Goal: Task Accomplishment & Management: Use online tool/utility

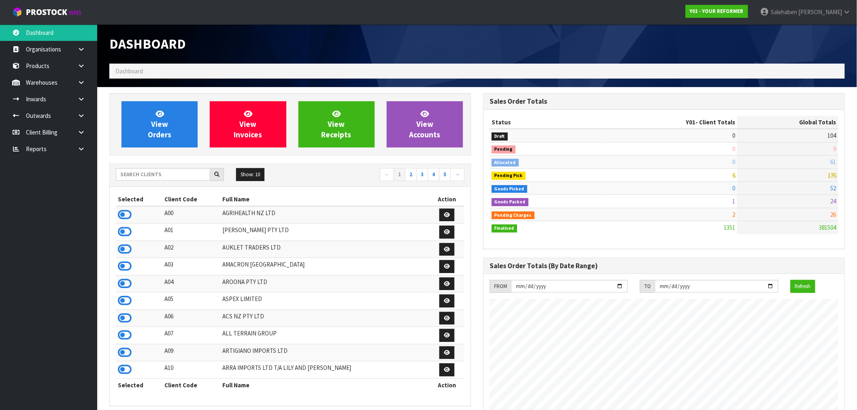
scroll to position [614, 374]
click at [184, 173] on input "text" at bounding box center [163, 174] width 94 height 13
type input "N04"
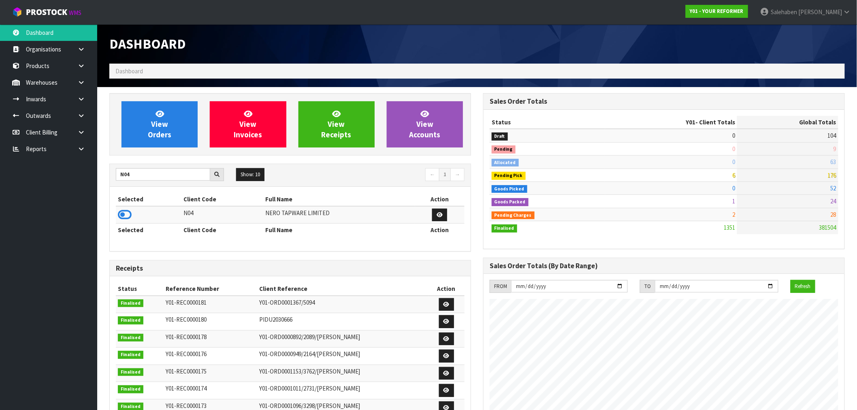
click at [121, 215] on icon at bounding box center [125, 215] width 14 height 12
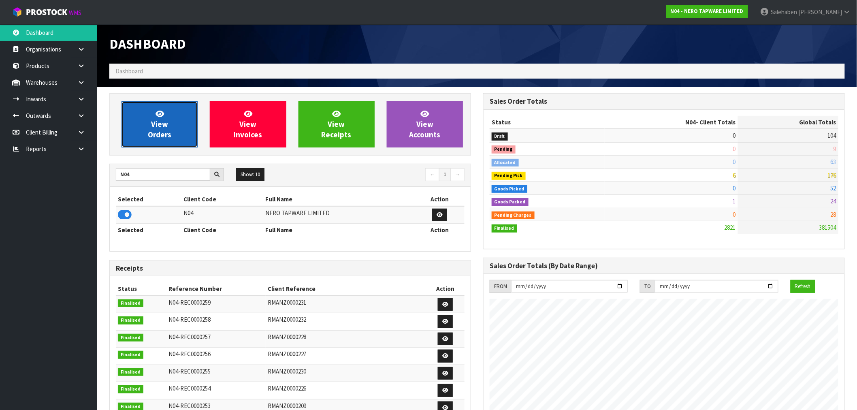
click at [157, 128] on span "View Orders" at bounding box center [160, 124] width 24 height 30
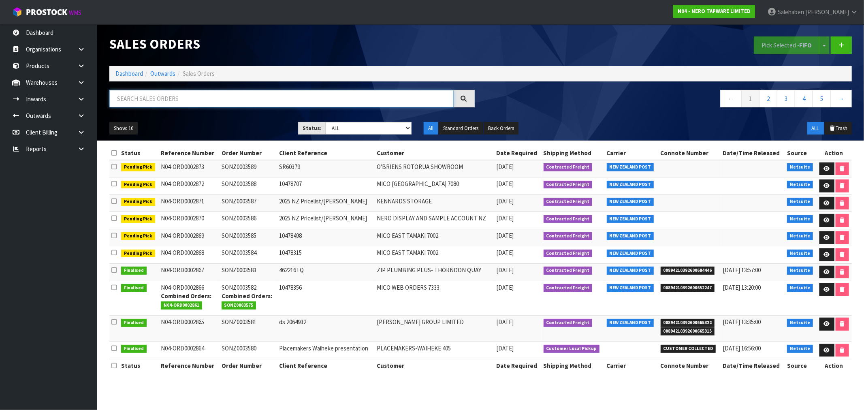
click at [128, 96] on input "text" at bounding box center [281, 98] width 344 height 17
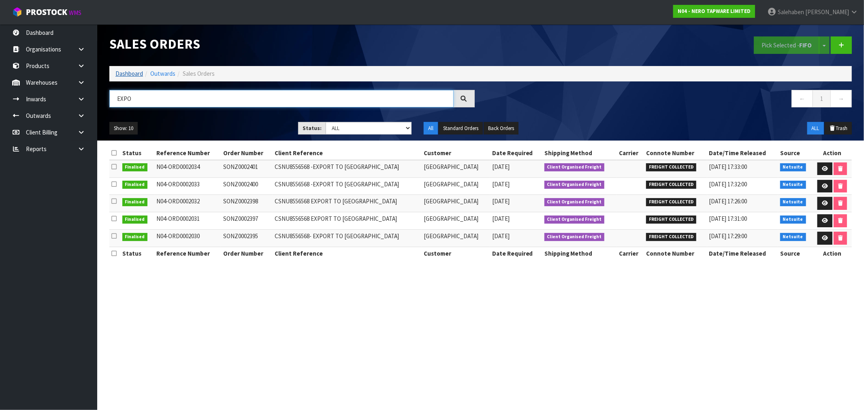
type input "EXPO"
click at [137, 75] on link "Dashboard" at bounding box center [129, 74] width 28 height 8
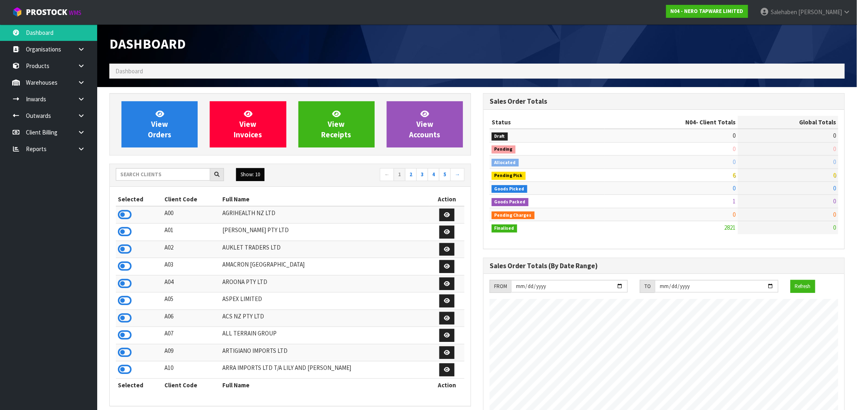
scroll to position [614, 374]
click at [86, 147] on link at bounding box center [84, 149] width 26 height 17
click at [32, 184] on link "CWL" at bounding box center [48, 182] width 97 height 17
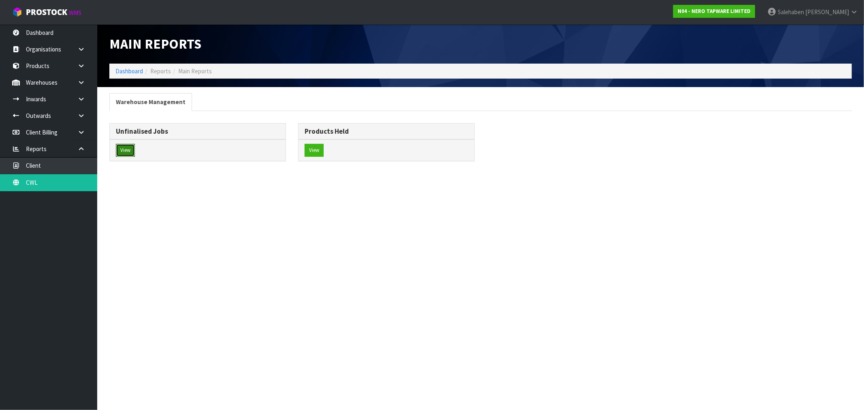
click at [122, 146] on button "View" at bounding box center [125, 150] width 19 height 13
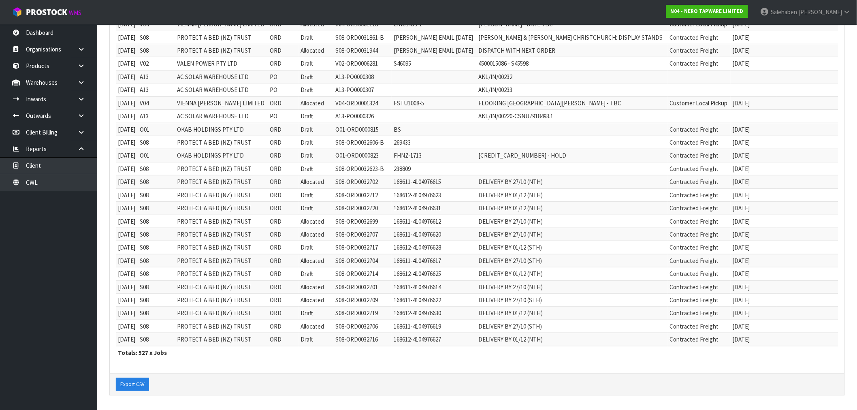
scroll to position [173, 0]
click at [132, 381] on button "Export CSV" at bounding box center [132, 384] width 33 height 13
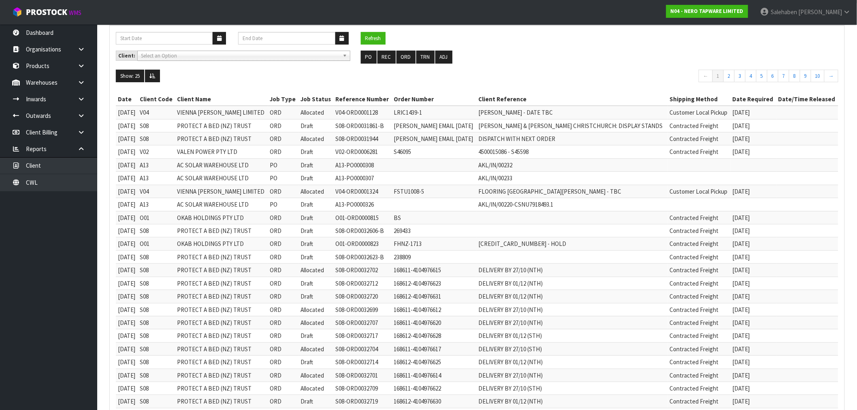
scroll to position [0, 0]
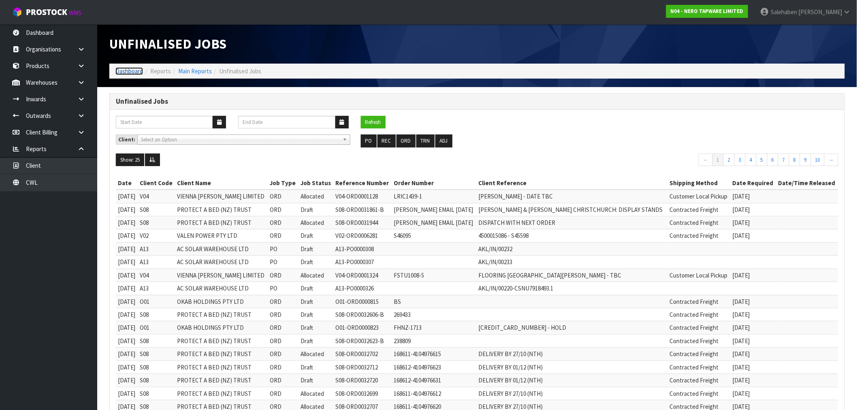
click at [120, 70] on link "Dashboard" at bounding box center [129, 71] width 28 height 8
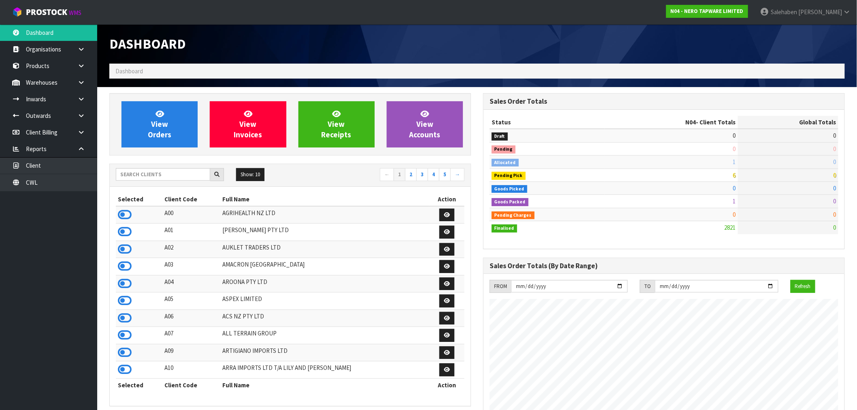
scroll to position [614, 374]
click at [169, 171] on input "text" at bounding box center [163, 174] width 94 height 13
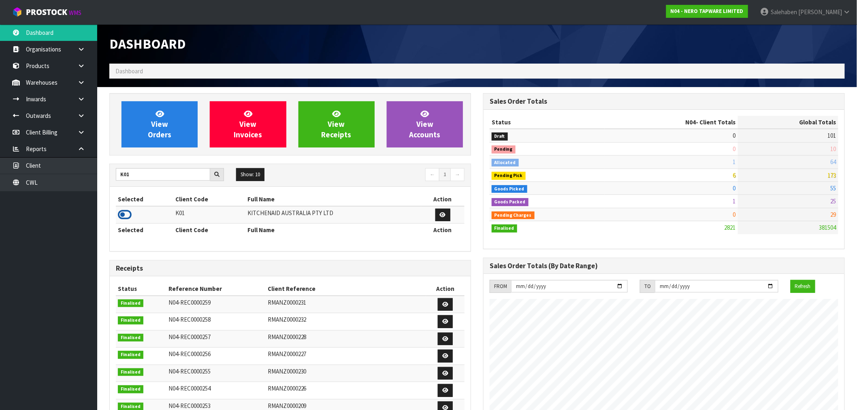
click at [122, 214] on icon at bounding box center [125, 215] width 14 height 12
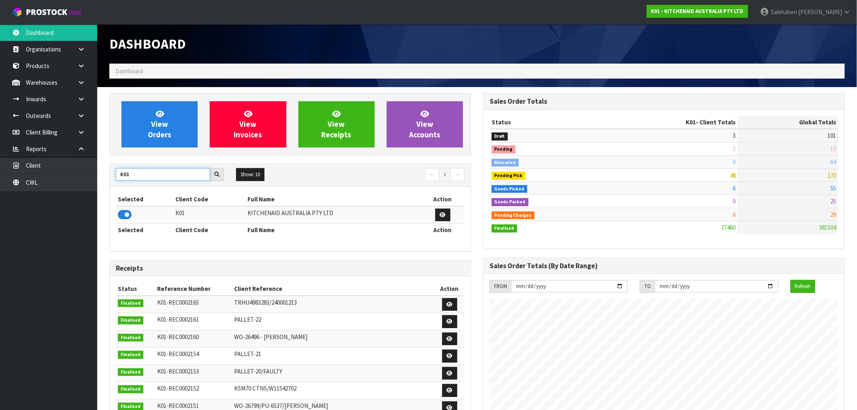
drag, startPoint x: 137, startPoint y: 177, endPoint x: 113, endPoint y: 181, distance: 23.8
click at [113, 181] on div "K01" at bounding box center [170, 174] width 120 height 13
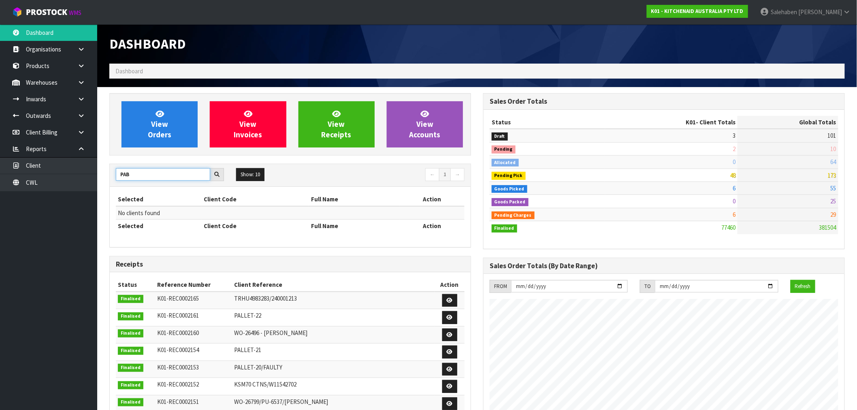
drag, startPoint x: 137, startPoint y: 172, endPoint x: 108, endPoint y: 183, distance: 30.8
click at [110, 181] on div "PAB Show: 10 5 10 25 50 ← 1 →" at bounding box center [290, 175] width 361 height 14
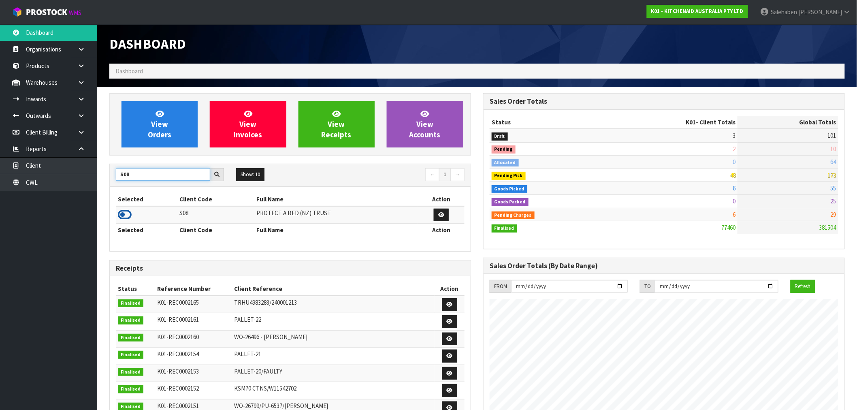
type input "S08"
click at [127, 213] on icon at bounding box center [125, 215] width 14 height 12
drag, startPoint x: 139, startPoint y: 172, endPoint x: 118, endPoint y: 176, distance: 20.6
click at [118, 176] on input "S08" at bounding box center [163, 174] width 94 height 13
